Goal: Task Accomplishment & Management: Use online tool/utility

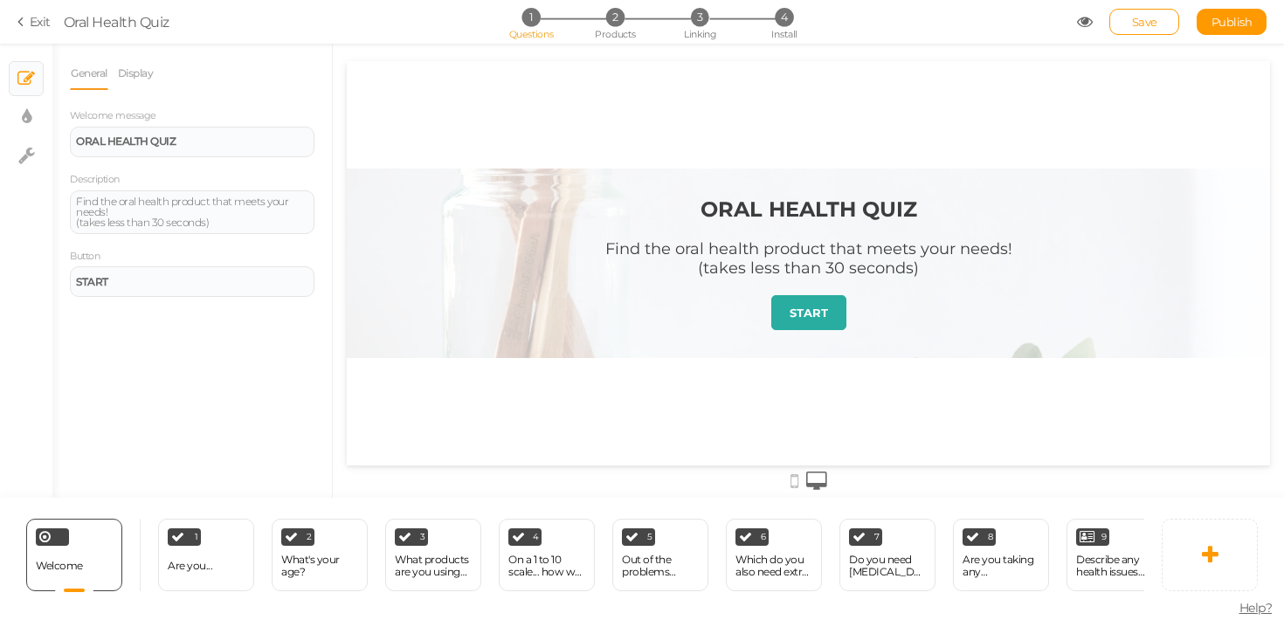
click at [828, 315] on link "START" at bounding box center [808, 312] width 75 height 35
click at [814, 315] on strong "START" at bounding box center [808, 313] width 38 height 14
click at [211, 568] on div "1 Are you... × Define the conditions to show this slide. Clone Change type Dele…" at bounding box center [206, 555] width 96 height 72
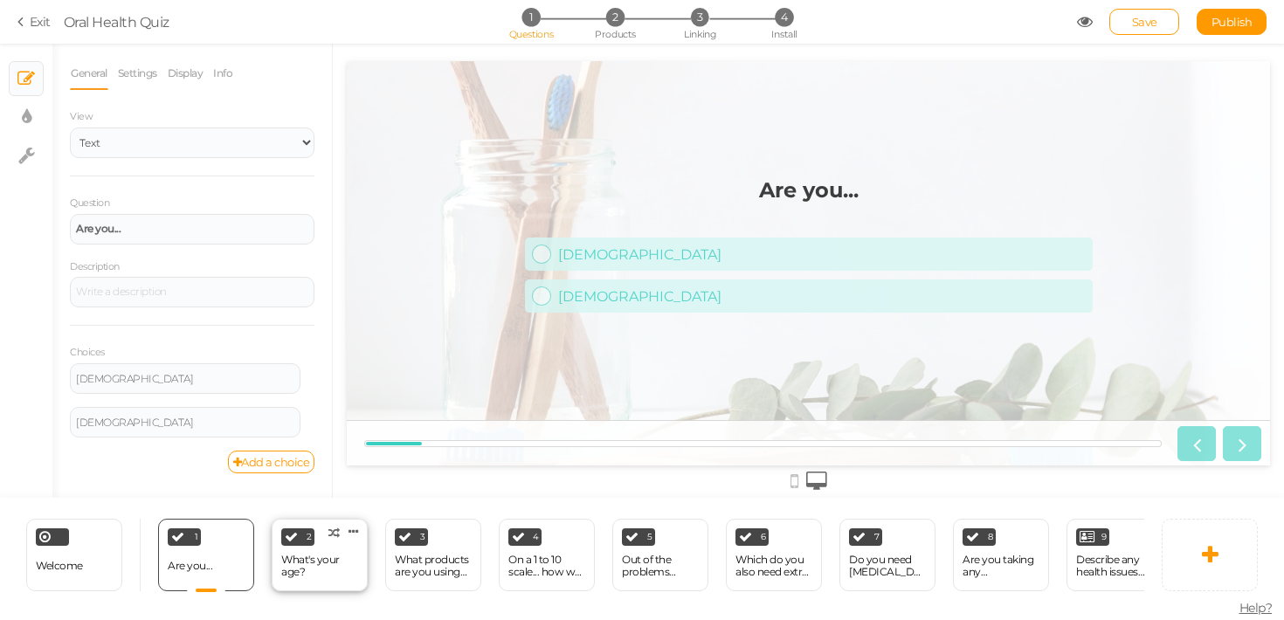
click at [337, 554] on div "What's your age?" at bounding box center [319, 566] width 77 height 24
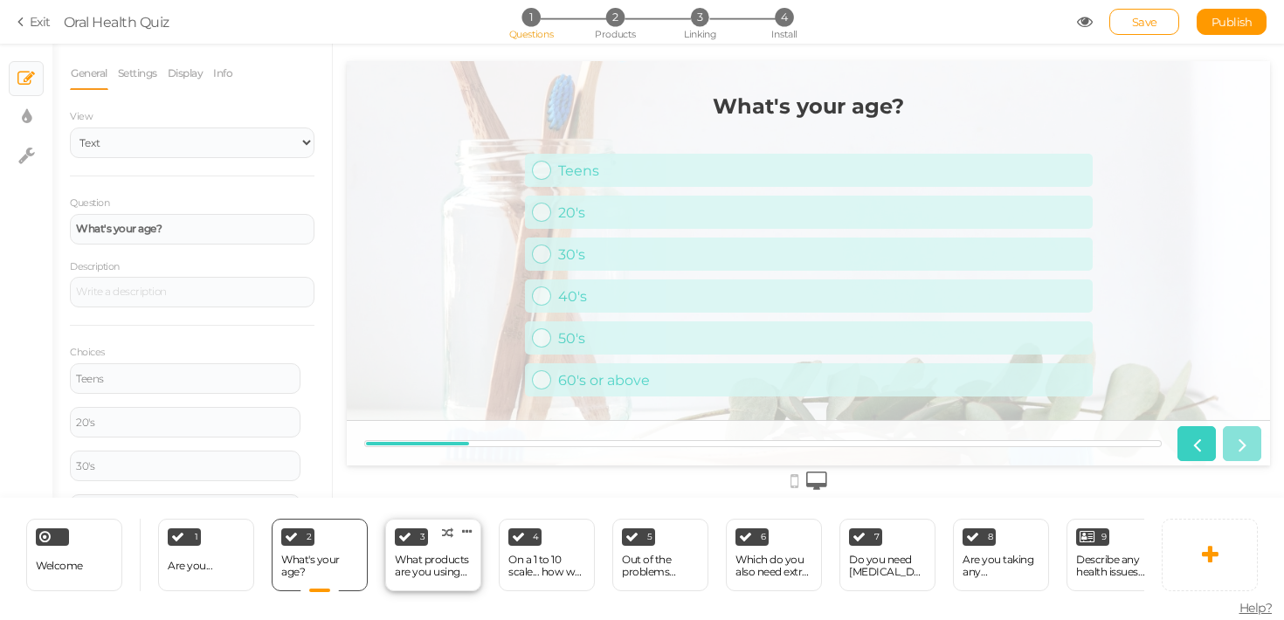
click at [437, 560] on div "What products are you using now?" at bounding box center [433, 566] width 77 height 24
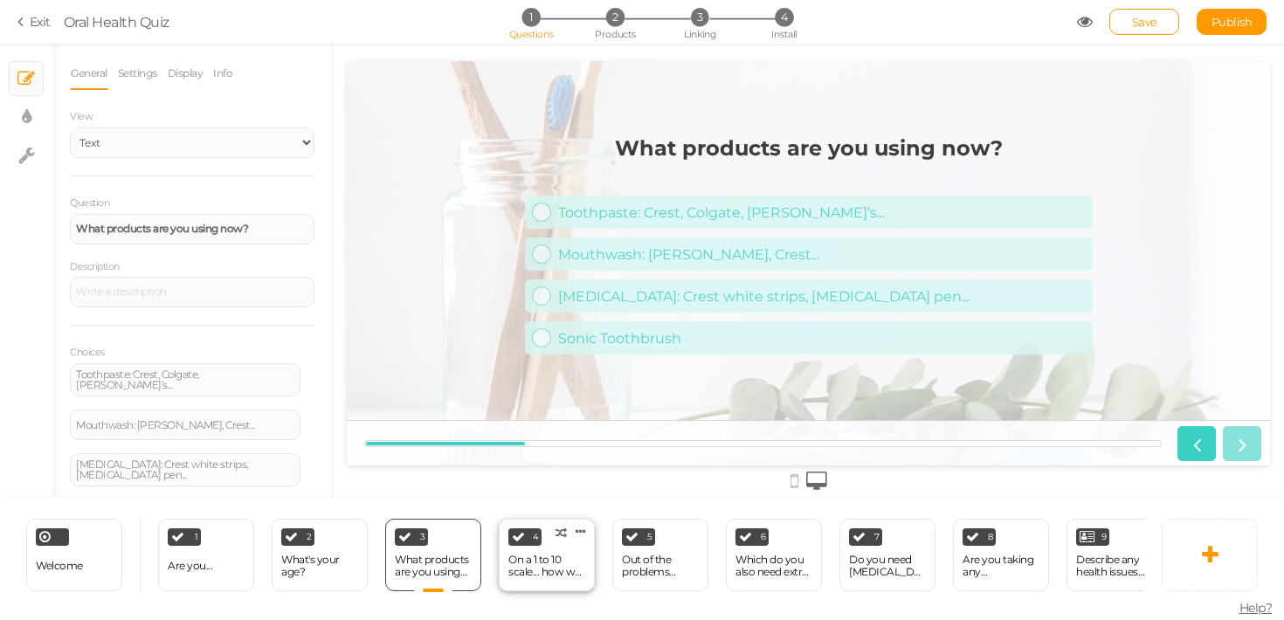
click at [565, 556] on div "On a 1 to 10 scale... how well does your current toothpaste w..." at bounding box center [546, 566] width 77 height 24
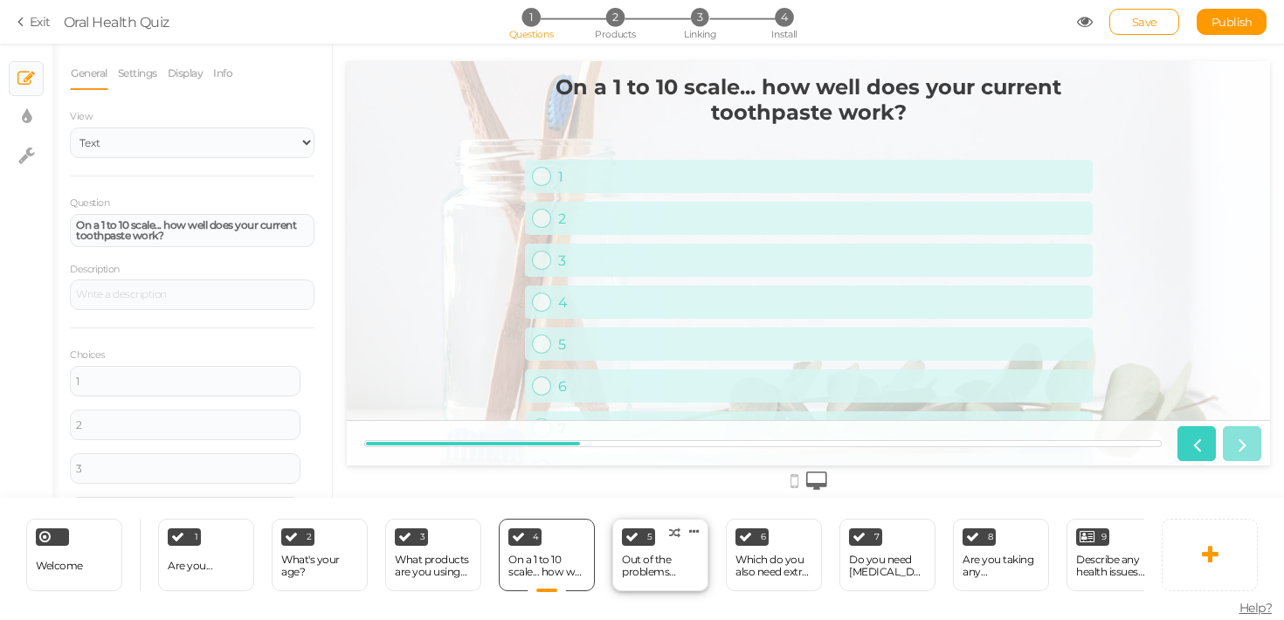
click at [679, 554] on div "Out of the problems below, which do you need most help with?" at bounding box center [660, 566] width 77 height 24
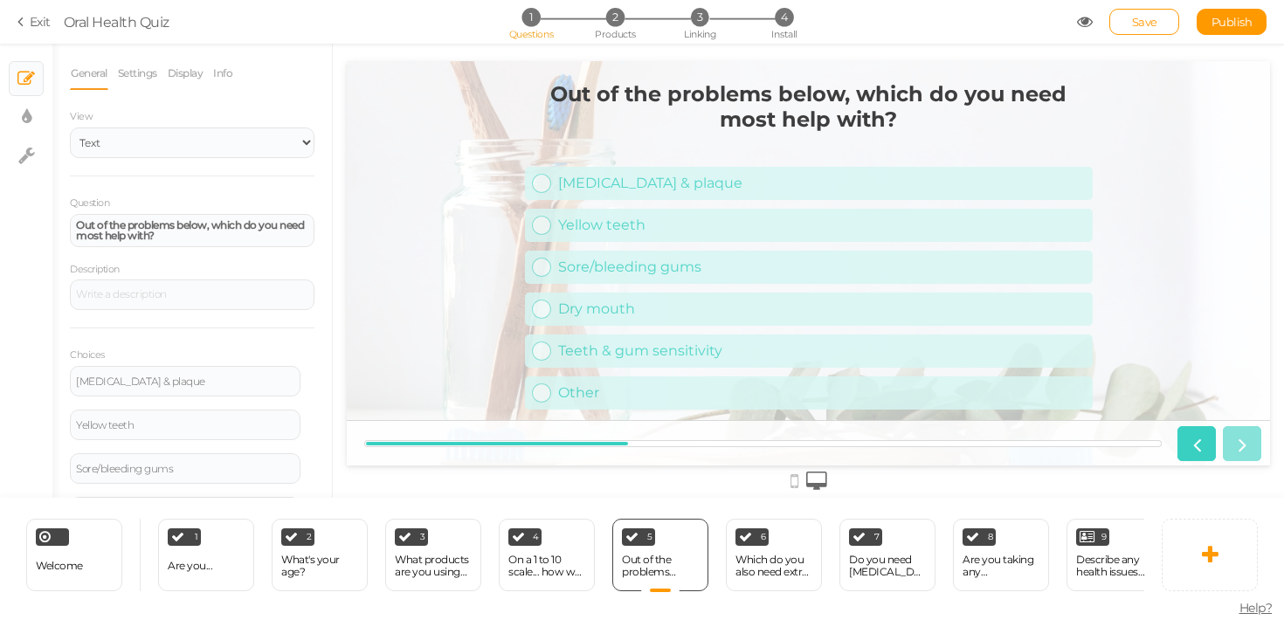
click at [319, 152] on div "View Text Images Slider Dropdown" at bounding box center [192, 133] width 271 height 52
click at [311, 146] on select "Text Images Slider Dropdown" at bounding box center [192, 142] width 244 height 31
click at [761, 551] on div "Which do you also need extra help with?" at bounding box center [773, 566] width 77 height 31
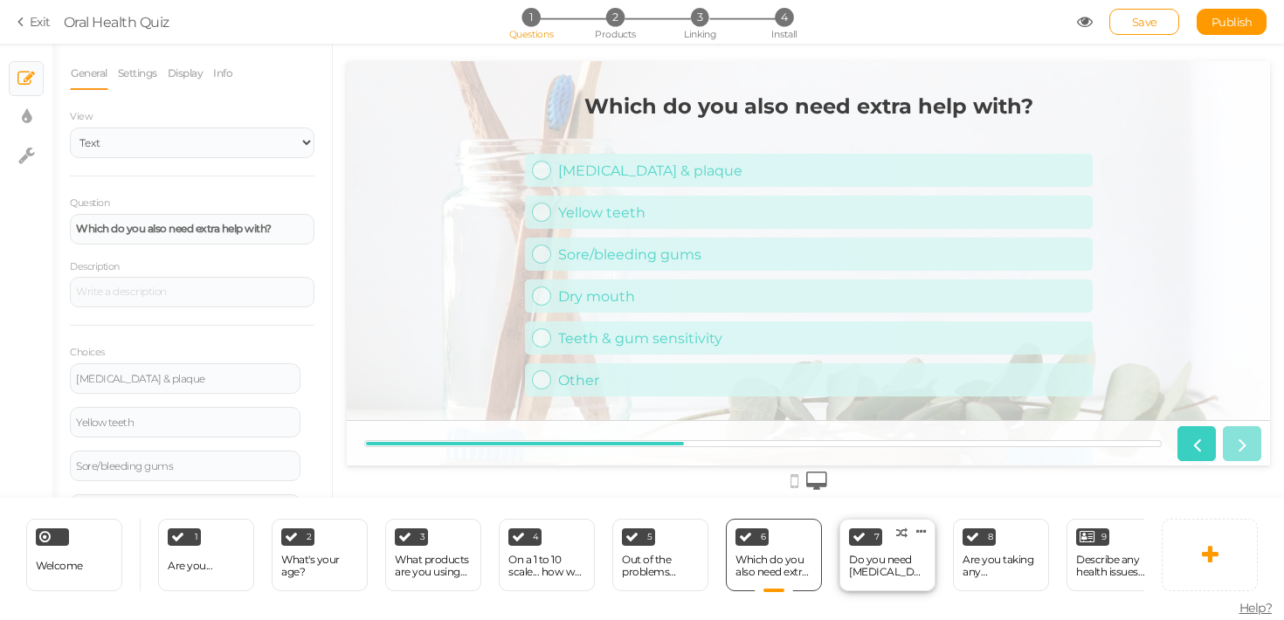
click at [898, 555] on div "Do you need [MEDICAL_DATA] FAST?" at bounding box center [887, 566] width 77 height 24
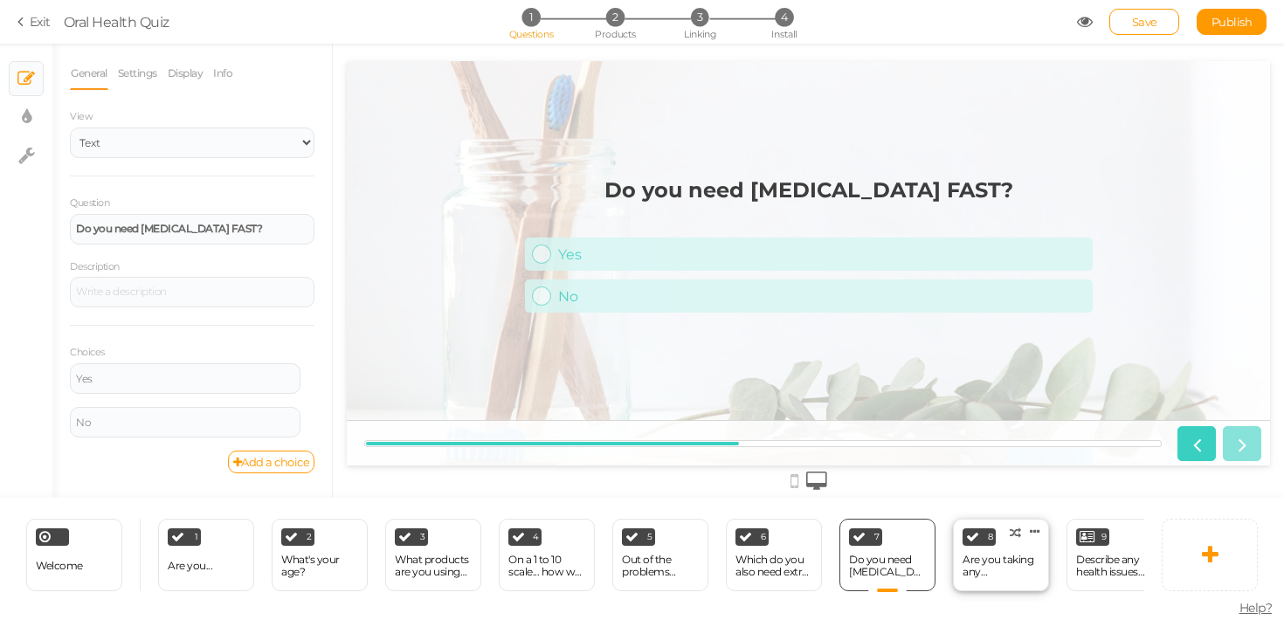
click at [990, 561] on div "Are you taking any medications?" at bounding box center [1000, 566] width 77 height 24
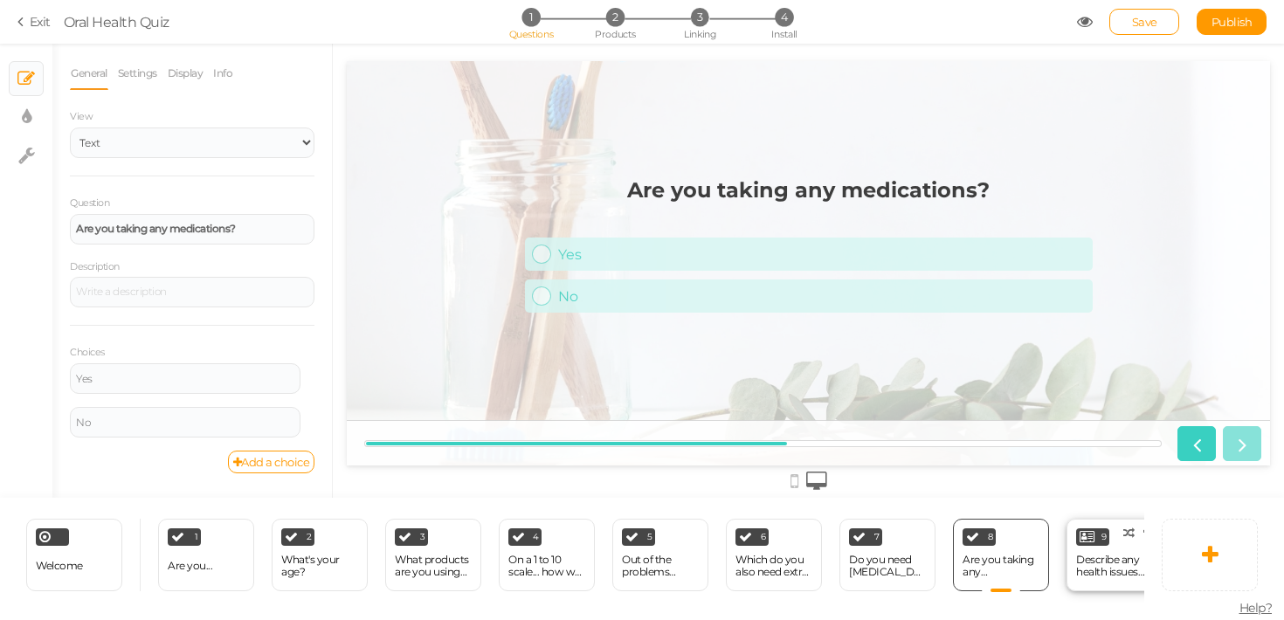
click at [1110, 564] on div "Describe any health issues you have." at bounding box center [1114, 566] width 77 height 24
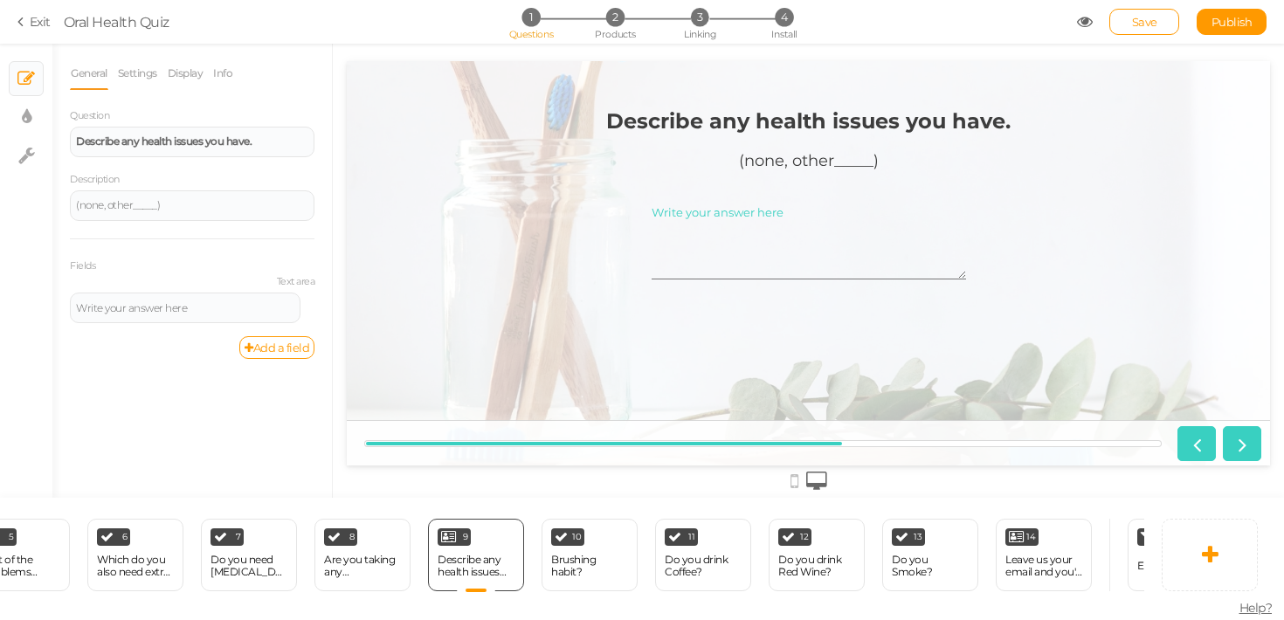
scroll to position [0, 726]
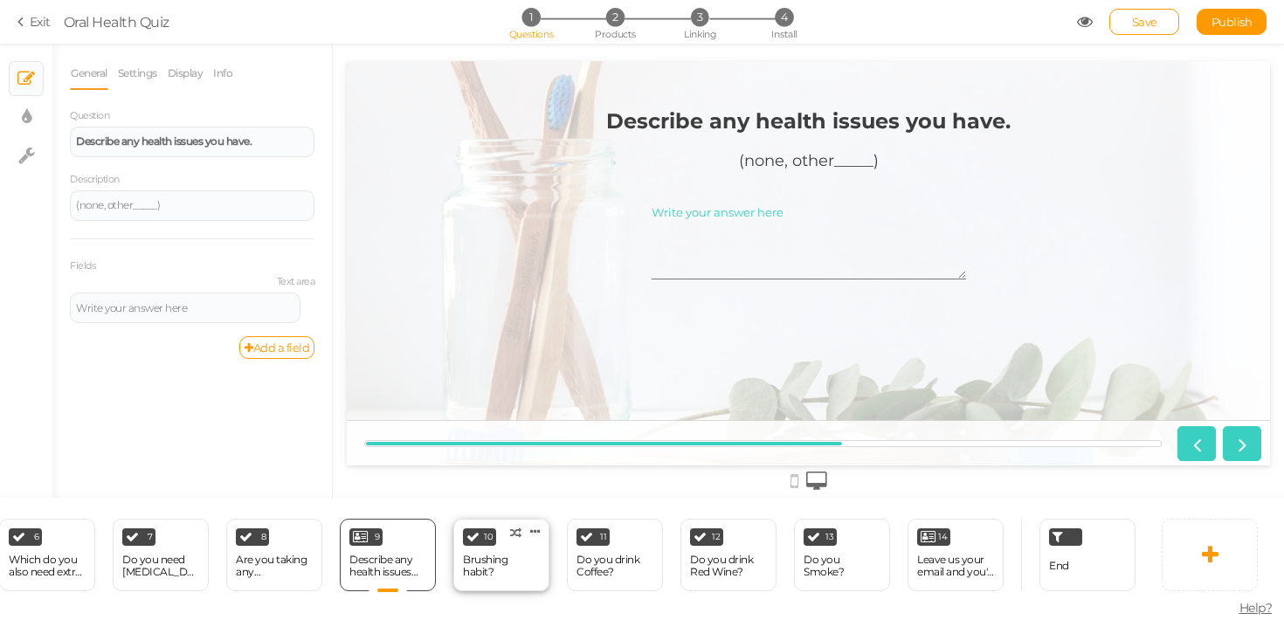
click at [476, 544] on div "10" at bounding box center [479, 536] width 33 height 17
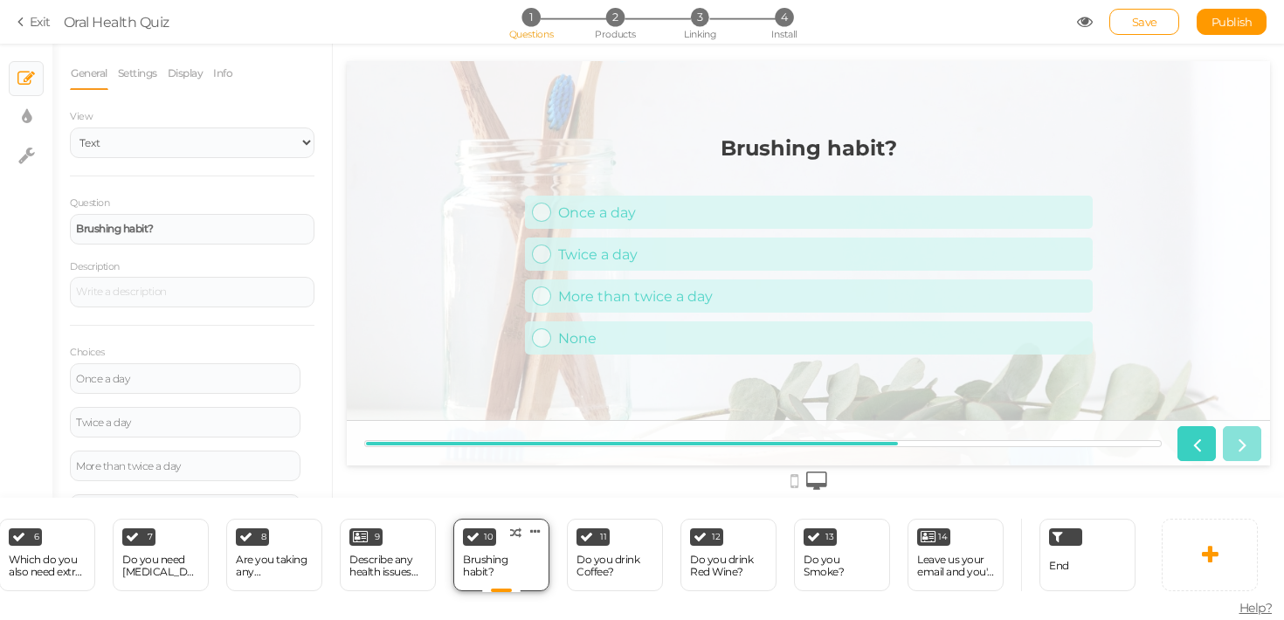
scroll to position [0, 0]
click at [617, 547] on div "11 Do you drink Coffee? × Define the conditions to show this slide. Clone Chang…" at bounding box center [615, 555] width 96 height 72
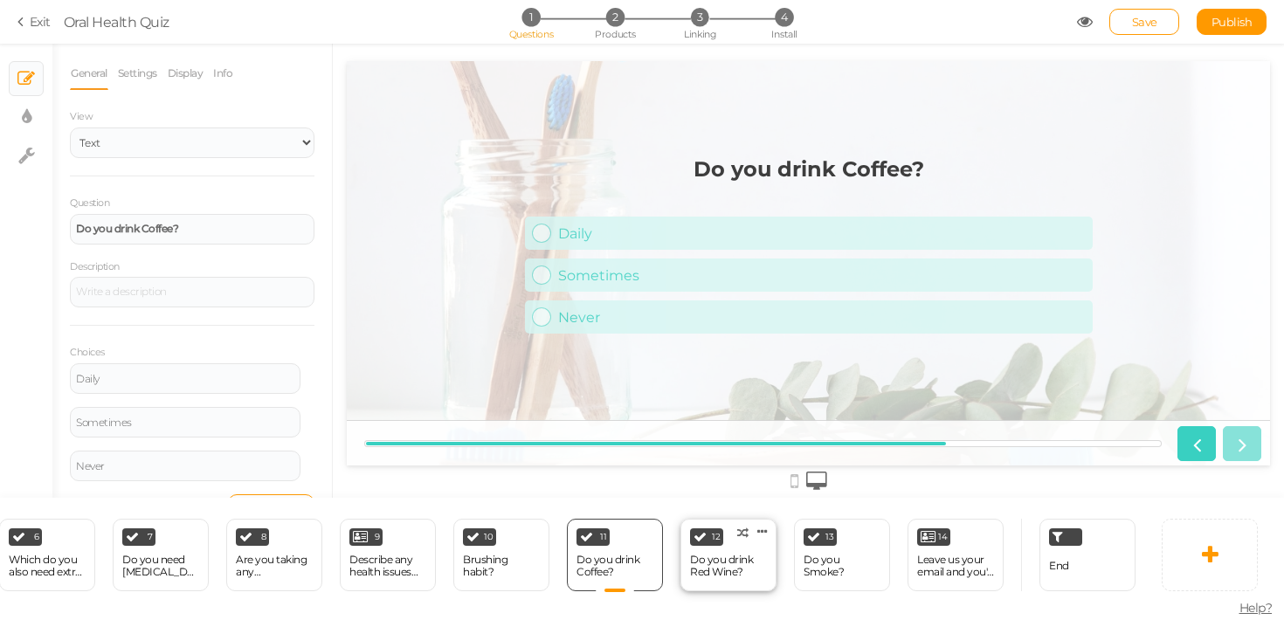
click at [757, 542] on div "12 Do you drink Red Wine? × Define the conditions to show this slide. Clone Cha…" at bounding box center [728, 555] width 96 height 72
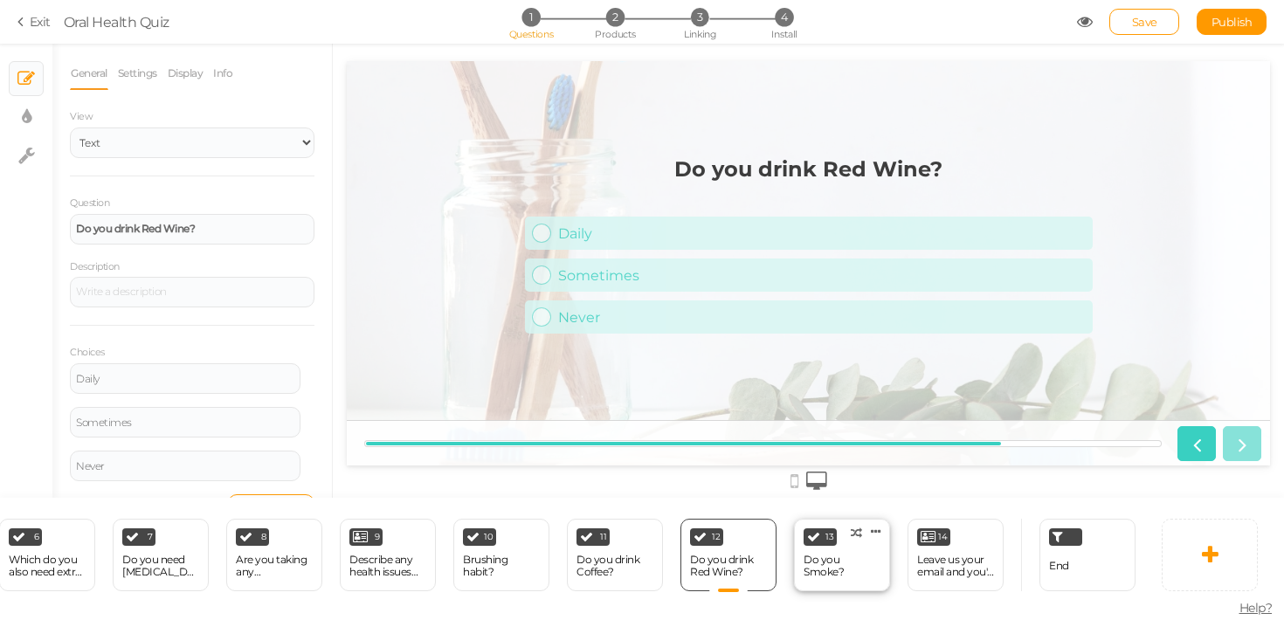
click at [810, 546] on div "13 Do you Smoke? × Define the conditions to show this slide. Clone Change type …" at bounding box center [842, 555] width 96 height 72
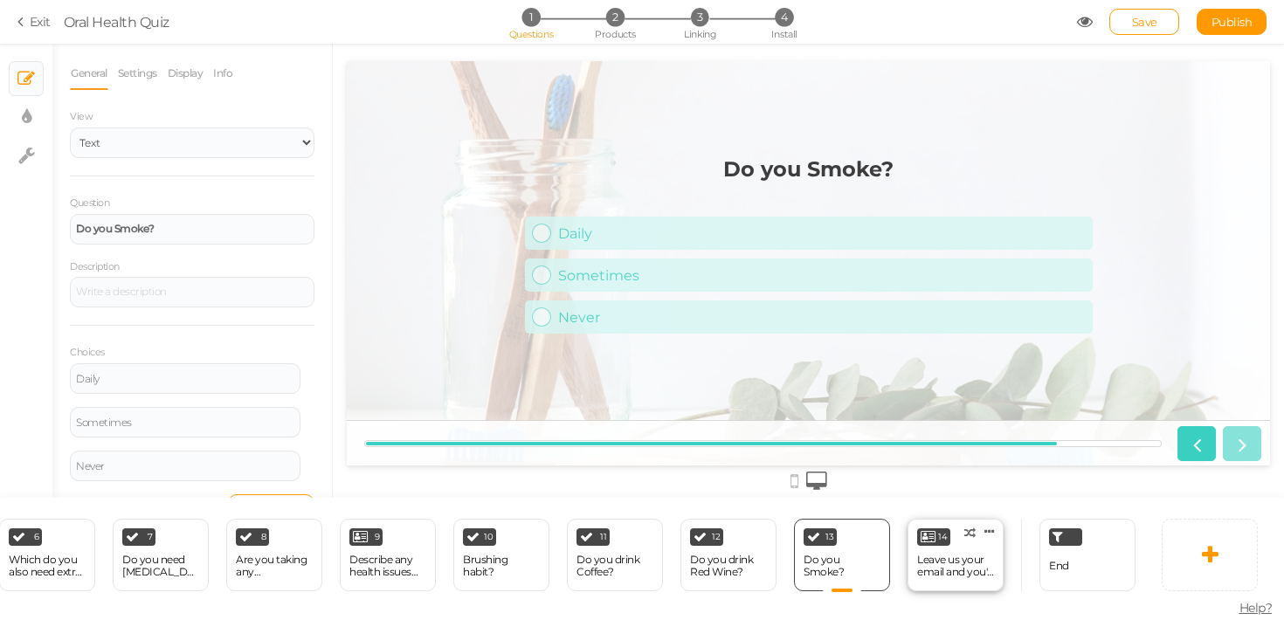
click at [951, 563] on div "Leave us your email and you'll receive a 10% discount on your..." at bounding box center [955, 566] width 77 height 24
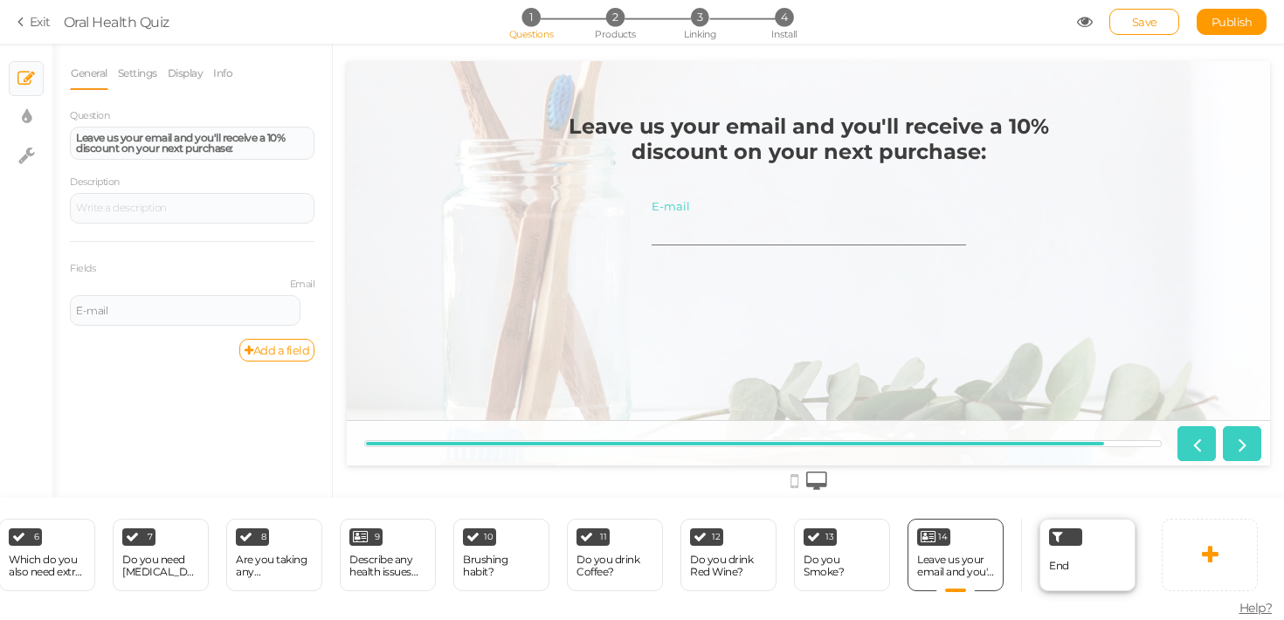
click at [1071, 557] on div "End" at bounding box center [1087, 555] width 96 height 72
